Goal: Go to known website: Access a specific website the user already knows

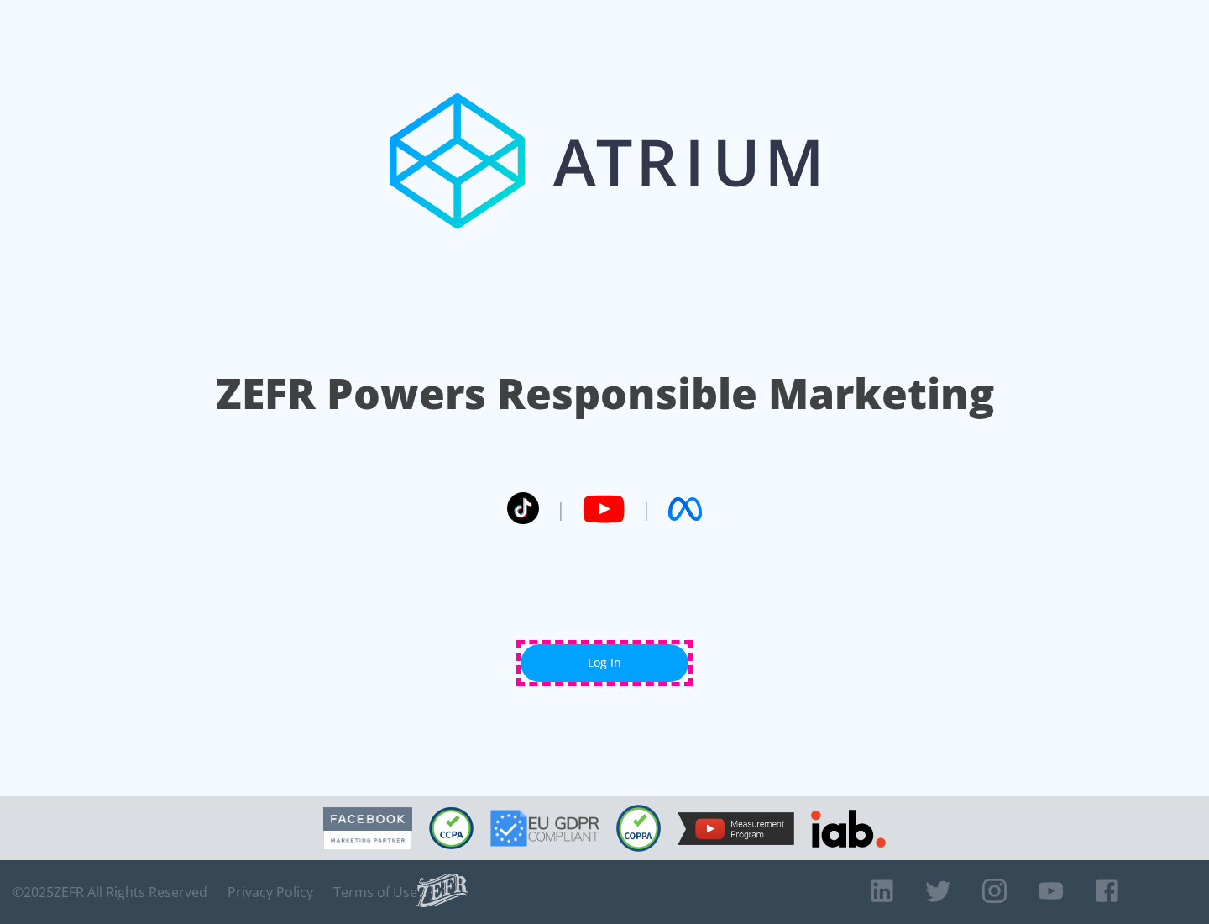
click at [605, 663] on link "Log In" at bounding box center [605, 663] width 168 height 38
